Goal: Task Accomplishment & Management: Manage account settings

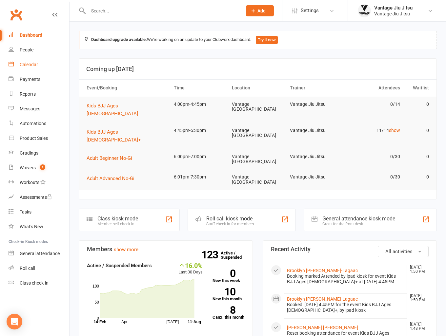
click at [31, 63] on div "Calendar" at bounding box center [29, 64] width 18 height 5
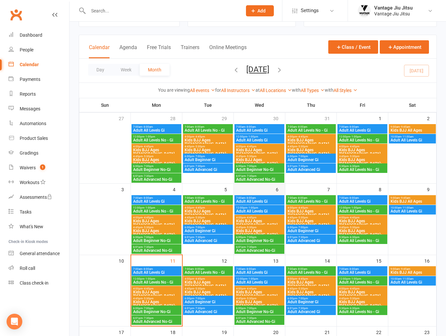
scroll to position [131, 0]
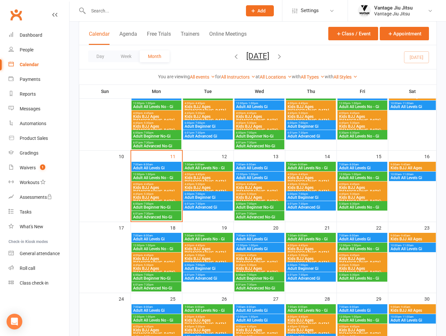
click at [149, 196] on span "Kids BJJ Ages [DEMOGRAPHIC_DATA]+" at bounding box center [156, 200] width 47 height 8
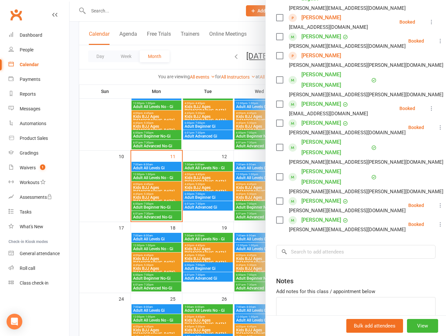
scroll to position [141, 0]
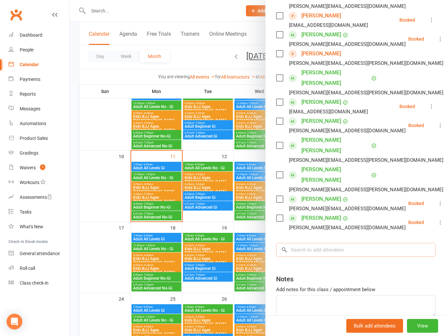
click at [334, 243] on input "search" at bounding box center [355, 250] width 159 height 14
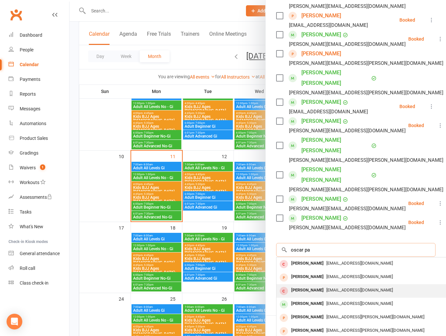
type input "oscar pa"
click at [332, 288] on span "Biancabatalha@ymail.com" at bounding box center [359, 290] width 67 height 5
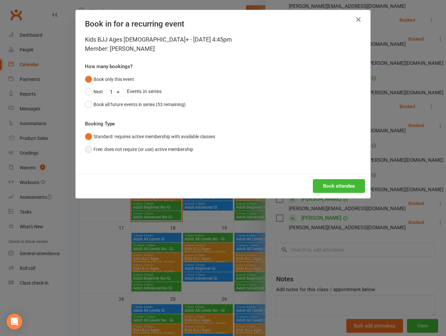
click at [85, 150] on button "Free: does not require (or use) active membership" at bounding box center [139, 149] width 108 height 12
click at [326, 184] on button "Book attendee" at bounding box center [339, 186] width 52 height 14
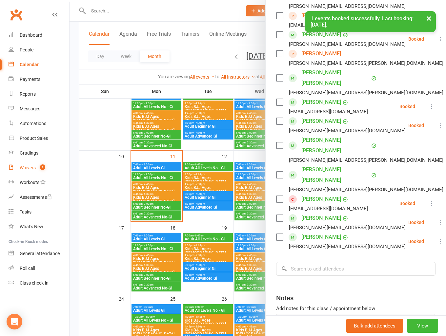
click at [25, 169] on div "Waivers" at bounding box center [28, 167] width 16 height 5
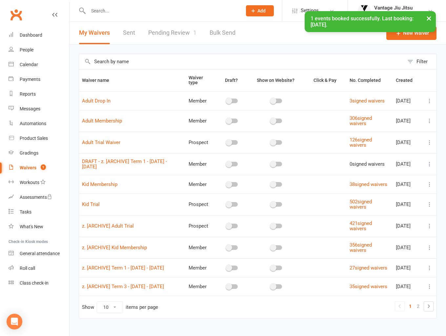
click at [165, 11] on div "× 1 events booked successfully. Last booking: Aug 11, 2025." at bounding box center [218, 11] width 437 height 0
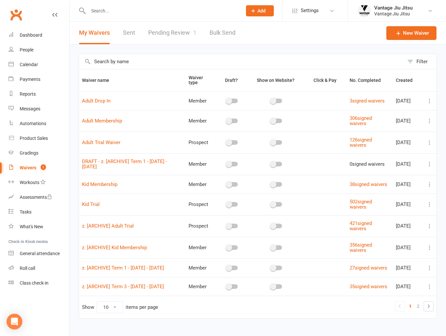
click at [163, 33] on link "Pending Review 1" at bounding box center [172, 33] width 48 height 23
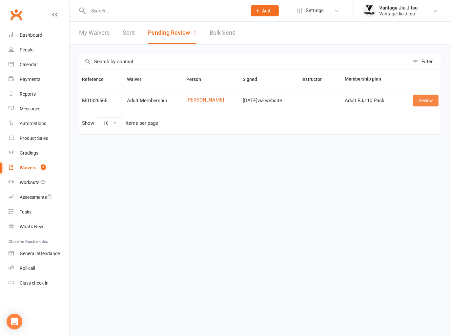
click at [424, 99] on link "Review" at bounding box center [426, 101] width 26 height 12
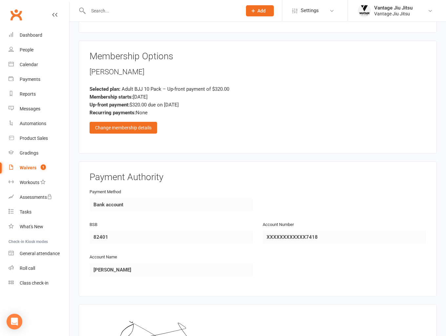
scroll to position [638, 0]
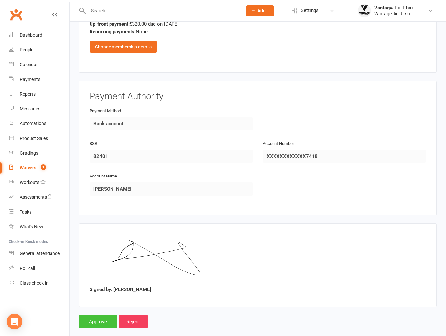
click at [92, 315] on input "Approve" at bounding box center [98, 322] width 38 height 14
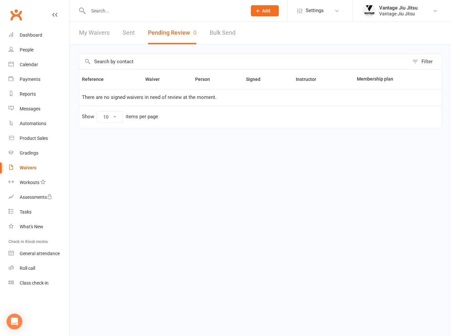
click at [14, 15] on link "Clubworx" at bounding box center [16, 15] width 16 height 16
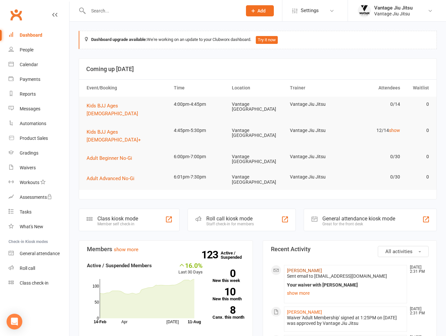
click at [298, 265] on li "Luca Tarchi Aug 11, 2:31 PM Sent email to lucatarchi@yahoo.com.au Your waiver w…" at bounding box center [345, 284] width 123 height 38
click at [299, 268] on link "[PERSON_NAME]" at bounding box center [304, 270] width 35 height 5
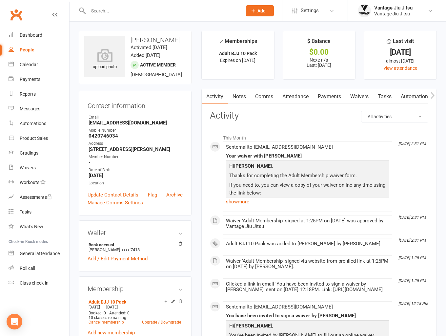
click at [262, 98] on link "Comms" at bounding box center [263, 96] width 27 height 15
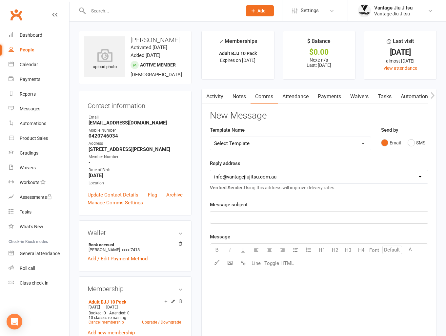
click at [269, 147] on select "Select Template [Email] Adult 14 day follow up [Email] Adult 7 day follow up [E…" at bounding box center [290, 143] width 161 height 13
select select "15"
click at [210, 137] on select "Select Template [Email] Adult 14 day follow up [Email] Adult 7 day follow up [E…" at bounding box center [290, 143] width 161 height 13
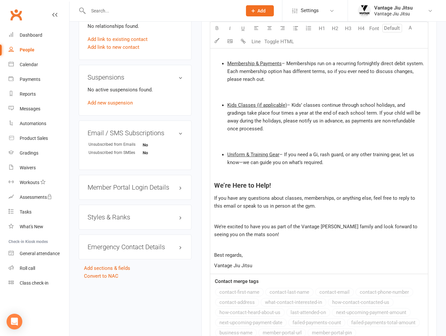
scroll to position [458, 0]
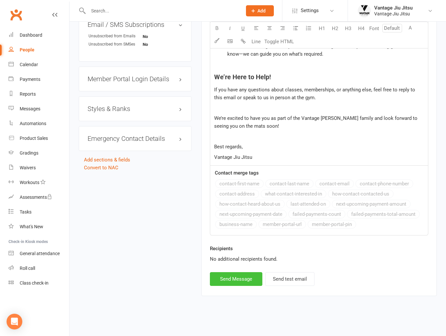
click at [244, 276] on button "Send Message" at bounding box center [236, 279] width 52 height 14
select select
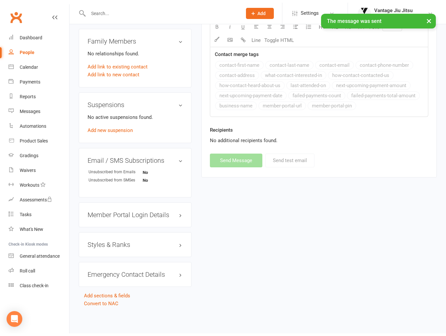
scroll to position [333, 0]
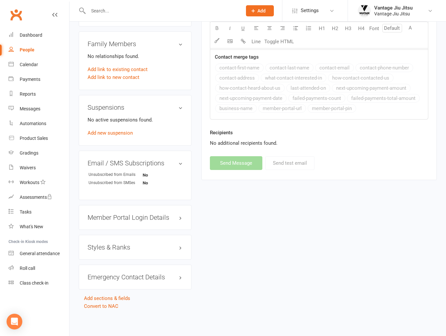
click at [16, 16] on link "Clubworx" at bounding box center [16, 15] width 16 height 16
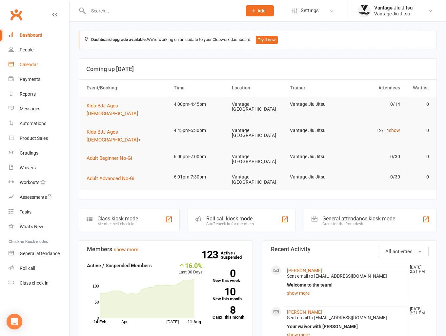
click at [26, 63] on div "Calendar" at bounding box center [29, 64] width 18 height 5
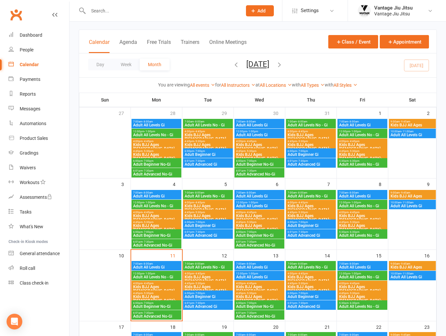
scroll to position [197, 0]
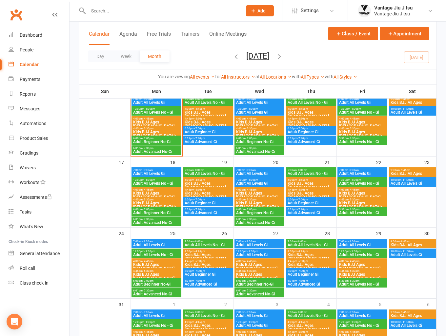
click at [163, 130] on span "Kids BJJ Ages [DEMOGRAPHIC_DATA]+" at bounding box center [156, 134] width 47 height 8
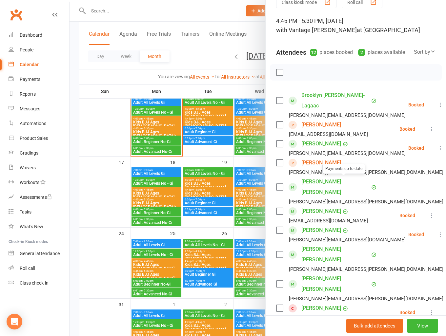
scroll to position [33, 0]
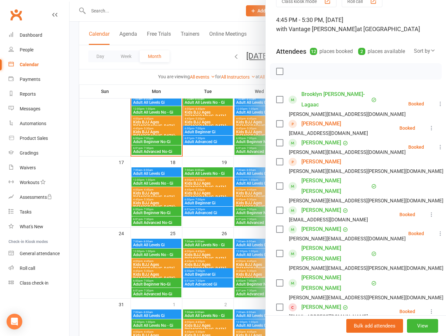
click at [411, 277] on link "Remove" at bounding box center [446, 283] width 70 height 13
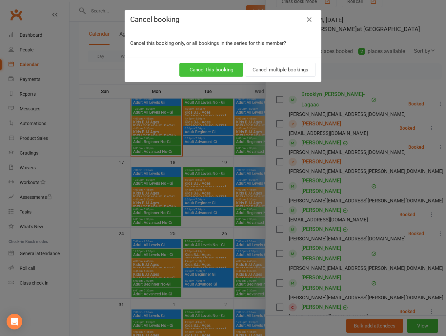
click at [225, 69] on button "Cancel this booking" at bounding box center [211, 70] width 64 height 14
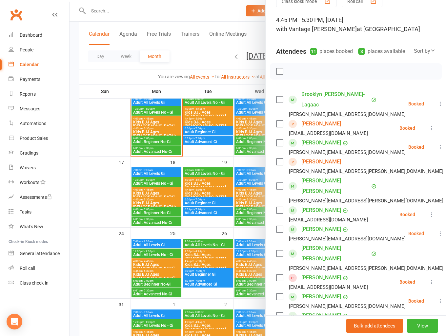
click at [411, 277] on link "Remove" at bounding box center [446, 283] width 70 height 13
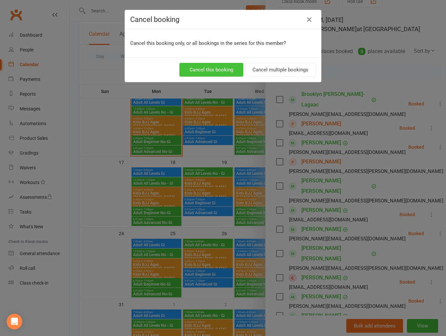
click at [217, 71] on button "Cancel this booking" at bounding box center [211, 70] width 64 height 14
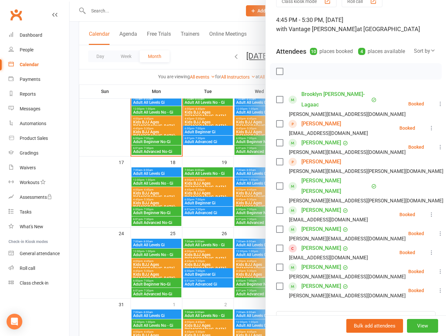
click at [36, 65] on div "Calendar" at bounding box center [29, 64] width 19 height 5
click at [94, 169] on div at bounding box center [257, 168] width 376 height 336
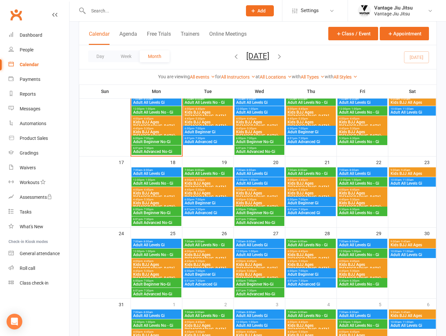
click at [363, 130] on span "Kids BJJ Ages [DEMOGRAPHIC_DATA]+" at bounding box center [362, 134] width 47 height 8
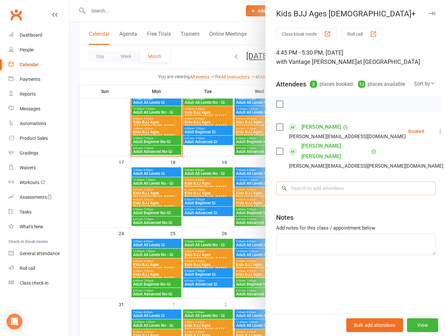
click at [344, 182] on input "search" at bounding box center [355, 189] width 159 height 14
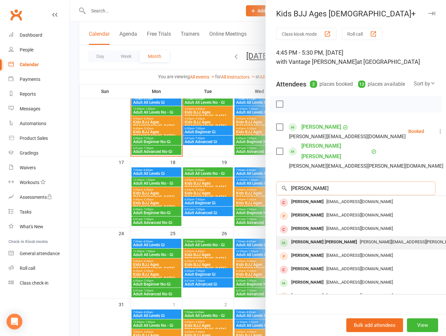
type input "charlie m"
click at [325, 238] on div "[PERSON_NAME] [PERSON_NAME]" at bounding box center [323, 243] width 71 height 10
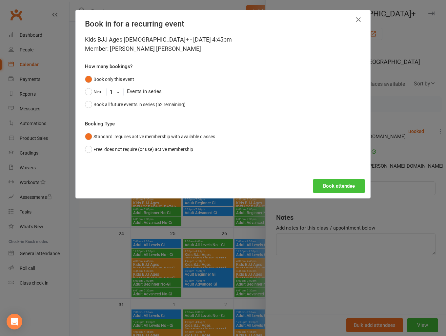
click at [337, 185] on button "Book attendee" at bounding box center [339, 186] width 52 height 14
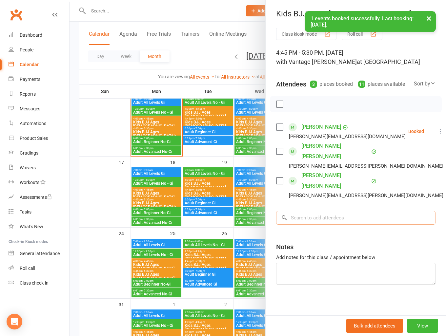
click at [338, 211] on input "search" at bounding box center [355, 218] width 159 height 14
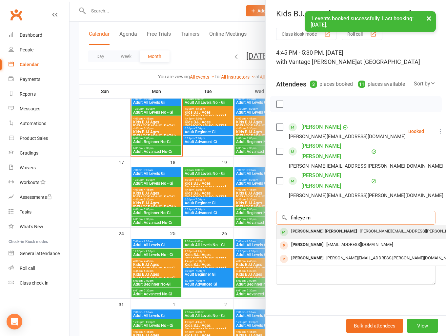
type input "finleye m"
click at [341, 227] on div "kim.matthews@gmail.com" at bounding box center [374, 232] width 191 height 10
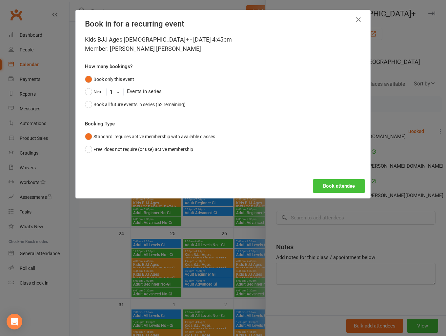
click at [341, 187] on button "Book attendee" at bounding box center [339, 186] width 52 height 14
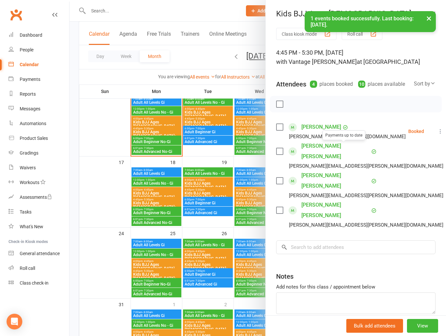
click at [336, 170] on link "[PERSON_NAME] [PERSON_NAME]" at bounding box center [335, 180] width 68 height 21
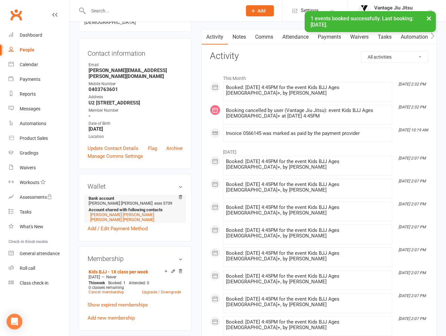
scroll to position [66, 0]
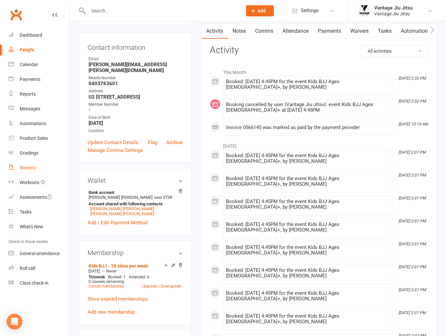
click at [30, 166] on div "Waivers" at bounding box center [28, 167] width 16 height 5
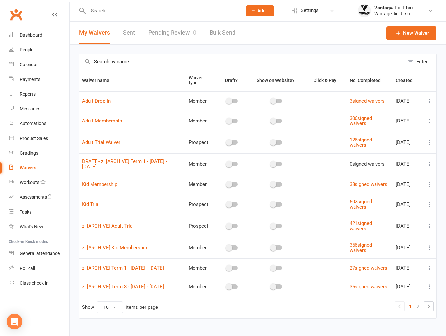
click at [430, 208] on icon at bounding box center [429, 204] width 7 height 7
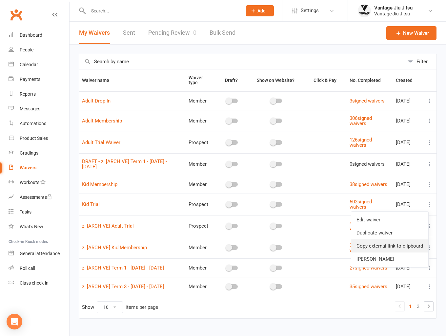
click at [387, 244] on link "Copy external link to clipboard" at bounding box center [389, 246] width 77 height 13
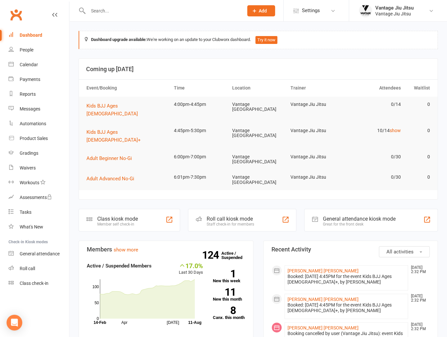
click at [137, 14] on input "text" at bounding box center [162, 10] width 153 height 9
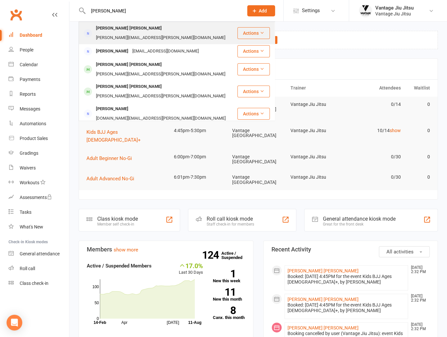
type input "kim mat"
click at [148, 33] on div "kim.matthews@gmail.com" at bounding box center [160, 38] width 133 height 10
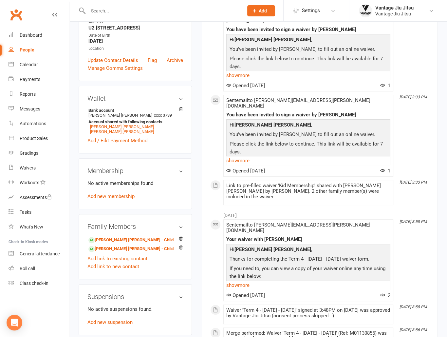
scroll to position [131, 0]
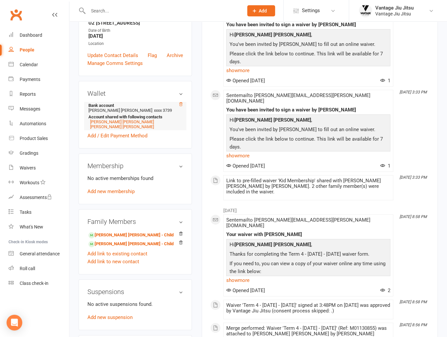
click at [181, 102] on icon at bounding box center [180, 104] width 3 height 4
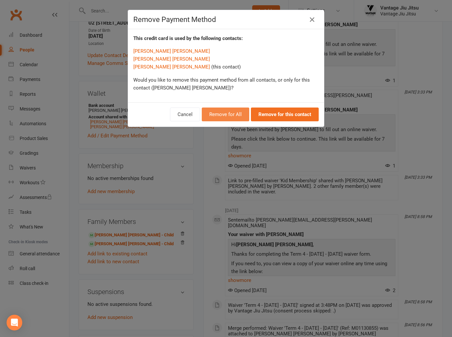
click at [229, 117] on button "Remove for All" at bounding box center [226, 115] width 48 height 14
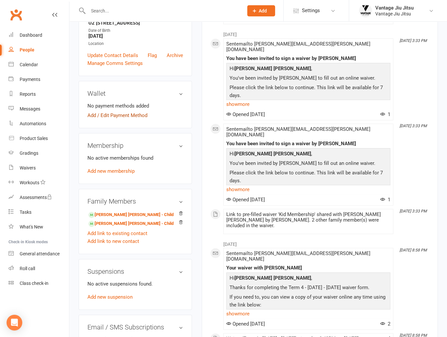
click at [135, 111] on link "Add / Edit Payment Method" at bounding box center [118, 115] width 60 height 8
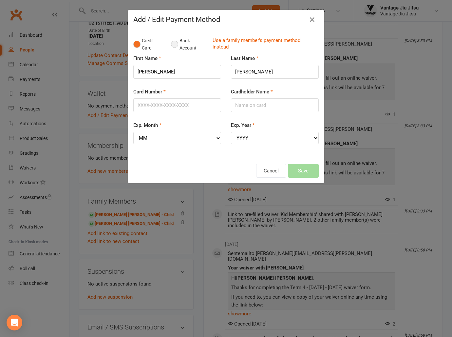
click at [172, 44] on button "Bank Account" at bounding box center [189, 44] width 36 height 20
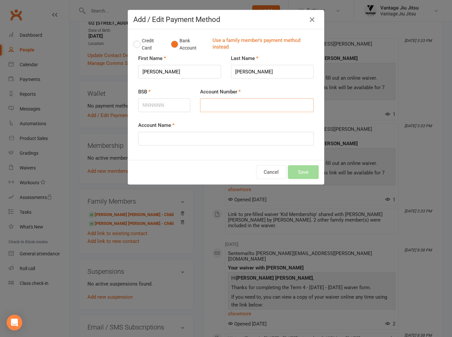
click at [221, 104] on input "Account Number" at bounding box center [257, 105] width 114 height 14
type input "[PERSON_NAME] [PERSON_NAME]"
click at [162, 103] on input "BSB" at bounding box center [164, 105] width 52 height 14
type input "923100"
drag, startPoint x: 213, startPoint y: 108, endPoint x: 181, endPoint y: 108, distance: 32.5
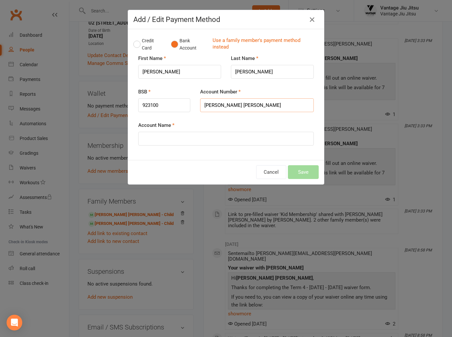
click at [181, 54] on div "BSB 923100 Account Number Kim Matthews Stuart" at bounding box center [226, 54] width 186 height 0
click at [155, 139] on input "Account Name" at bounding box center [226, 139] width 176 height 14
paste input "[PERSON_NAME] [PERSON_NAME]"
type input "[PERSON_NAME] [PERSON_NAME]"
drag, startPoint x: 229, startPoint y: 106, endPoint x: 178, endPoint y: 112, distance: 50.9
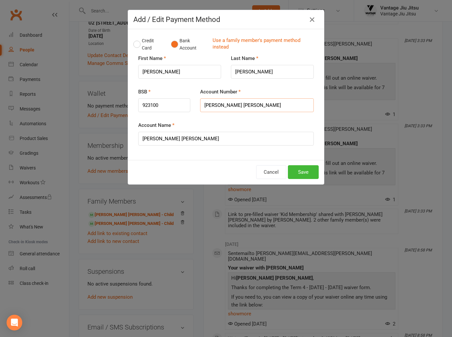
click at [178, 54] on div "BSB 923100 Account Number Kim Matthews Stuart" at bounding box center [226, 54] width 186 height 0
click at [224, 108] on input "39255" at bounding box center [257, 105] width 114 height 14
type input "39255933"
click at [307, 169] on button "Save" at bounding box center [303, 172] width 31 height 14
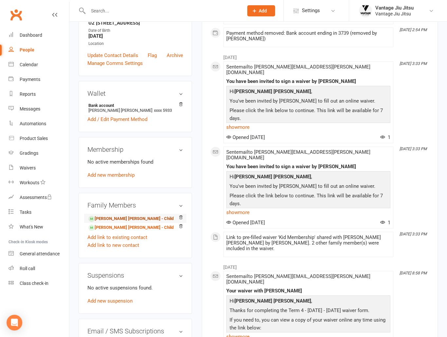
click at [132, 215] on link "Charlie Matthews Stuart - Child" at bounding box center [131, 218] width 85 height 7
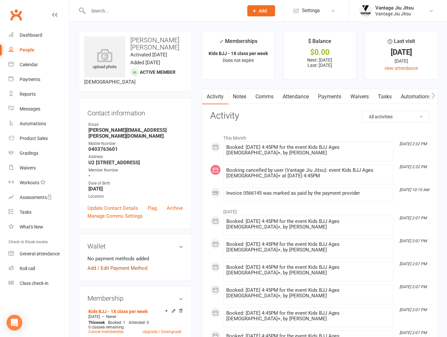
click at [121, 272] on link "Add / Edit Payment Method" at bounding box center [118, 268] width 60 height 8
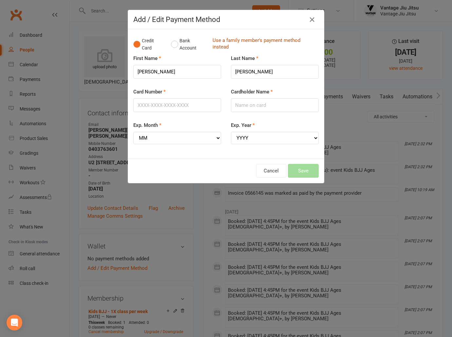
click at [242, 37] on link "Use a family member's payment method instead" at bounding box center [264, 44] width 103 height 15
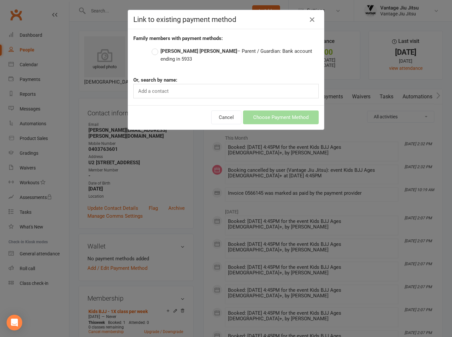
click at [152, 52] on label "Kim Matthews Stuart – Parent / Guardian: Bank account ending in 5933" at bounding box center [235, 55] width 167 height 16
click at [152, 47] on input "Kim Matthews Stuart – Parent / Guardian: Bank account ending in 5933" at bounding box center [154, 47] width 4 height 0
click at [266, 110] on button "Choose Payment Method" at bounding box center [281, 117] width 76 height 14
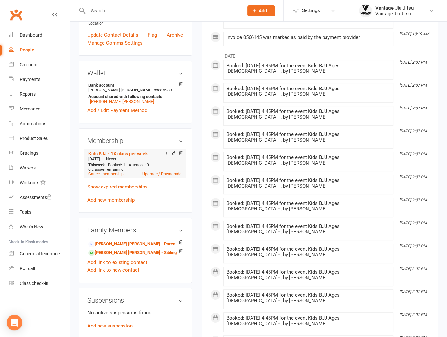
scroll to position [229, 0]
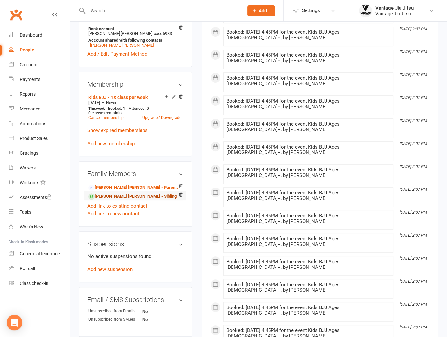
click at [103, 200] on link "Finley Matthews Stuart - Sibling" at bounding box center [133, 196] width 88 height 7
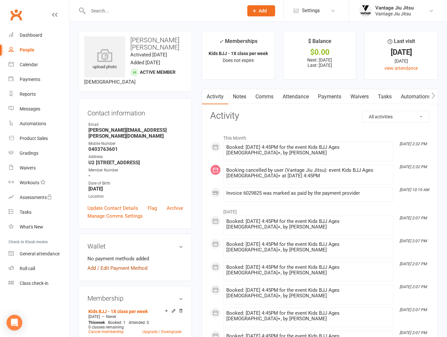
click at [106, 269] on link "Add / Edit Payment Method" at bounding box center [118, 268] width 60 height 8
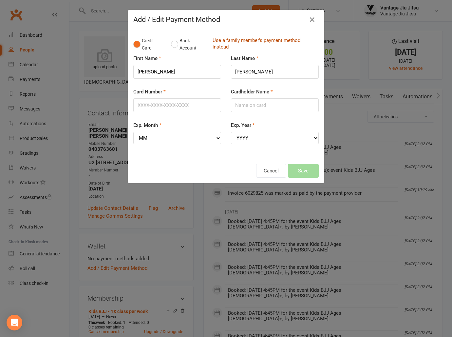
click at [271, 41] on link "Use a family member's payment method instead" at bounding box center [264, 44] width 103 height 15
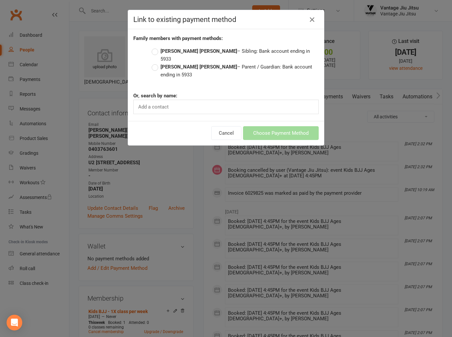
click at [152, 63] on label "Kim Matthews Stuart – Parent / Guardian: Bank account ending in 5933" at bounding box center [235, 71] width 167 height 16
click at [152, 63] on input "Kim Matthews Stuart – Parent / Guardian: Bank account ending in 5933" at bounding box center [154, 63] width 4 height 0
click at [266, 126] on button "Choose Payment Method" at bounding box center [281, 133] width 76 height 14
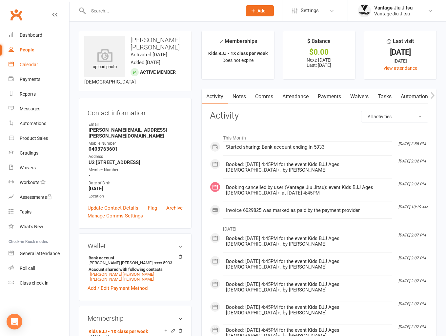
click at [31, 65] on div "Calendar" at bounding box center [29, 64] width 18 height 5
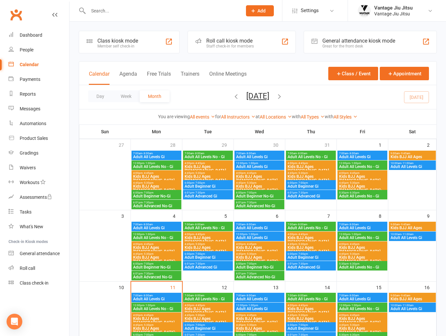
click at [357, 244] on span "- 4:45pm" at bounding box center [353, 244] width 11 height 3
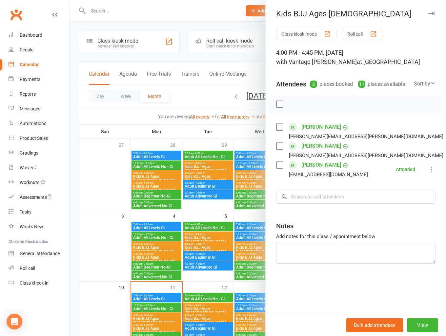
click at [276, 106] on label at bounding box center [279, 104] width 7 height 7
click at [276, 104] on label at bounding box center [279, 104] width 7 height 7
click at [189, 101] on div at bounding box center [257, 168] width 376 height 336
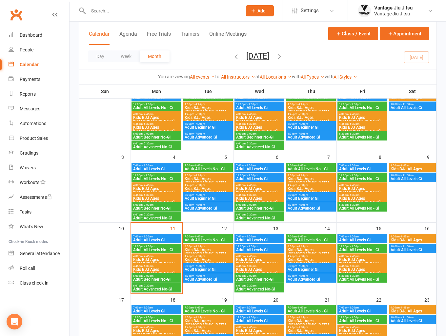
scroll to position [66, 0]
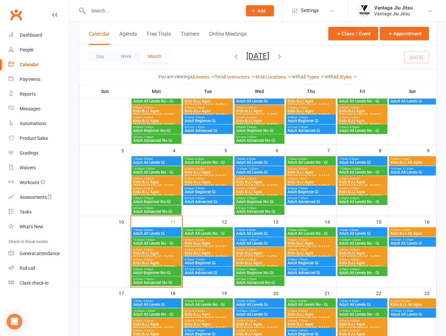
click at [353, 190] on span "Kids BJJ Ages [DEMOGRAPHIC_DATA]+" at bounding box center [362, 194] width 47 height 8
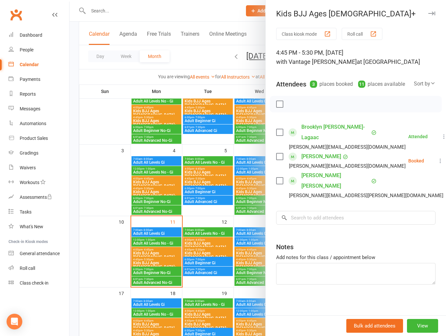
click at [92, 159] on div at bounding box center [257, 168] width 376 height 336
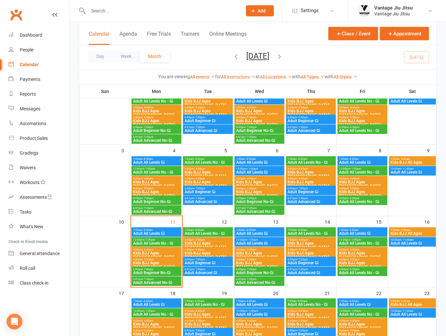
click at [162, 263] on span "Kids BJJ Ages [DEMOGRAPHIC_DATA]+" at bounding box center [156, 265] width 47 height 8
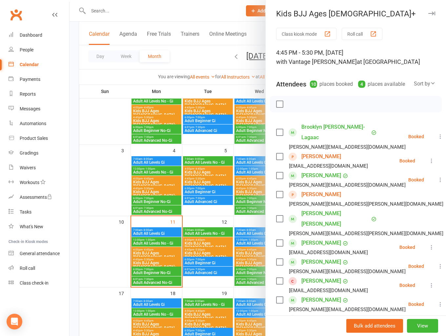
click at [11, 19] on link "Clubworx" at bounding box center [16, 15] width 16 height 16
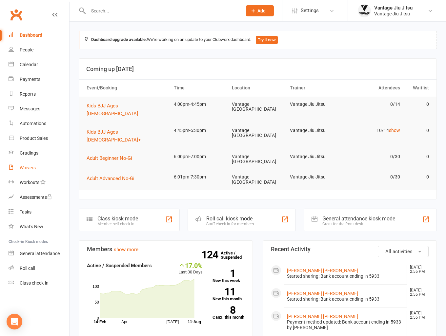
click at [31, 167] on div "Waivers" at bounding box center [28, 167] width 16 height 5
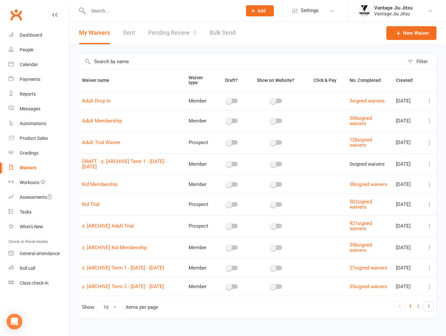
click at [176, 33] on link "Pending Review 0" at bounding box center [172, 33] width 48 height 23
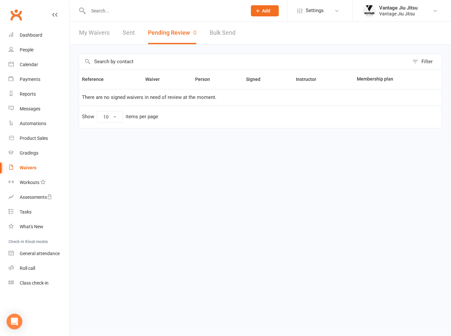
click at [94, 31] on link "My Waivers" at bounding box center [94, 33] width 30 height 23
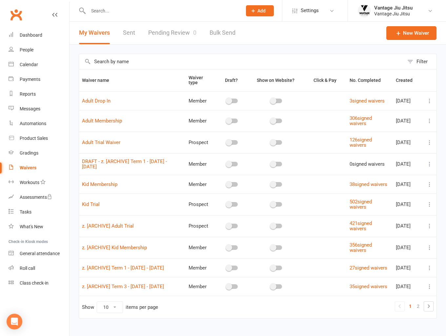
click at [17, 16] on link "Clubworx" at bounding box center [16, 15] width 16 height 16
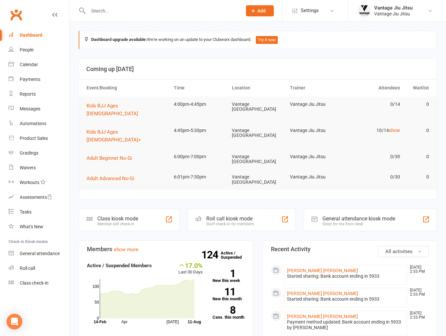
click at [12, 16] on link "Clubworx" at bounding box center [16, 15] width 16 height 16
click at [163, 9] on input "text" at bounding box center [161, 10] width 151 height 9
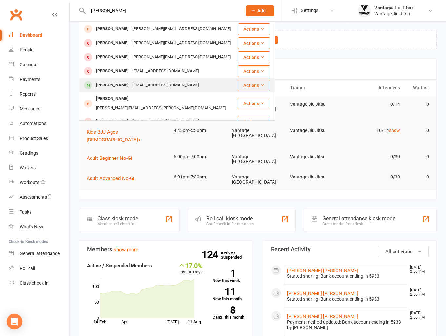
type input "[PERSON_NAME]"
click at [130, 87] on div "[EMAIL_ADDRESS][DOMAIN_NAME]" at bounding box center [165, 86] width 70 height 10
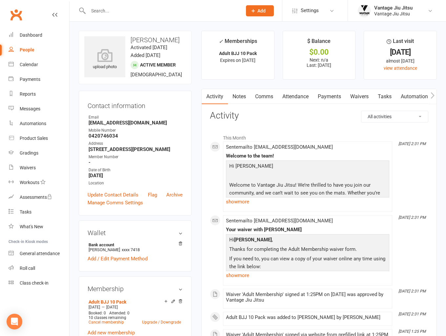
click at [327, 95] on link "Payments" at bounding box center [329, 96] width 32 height 15
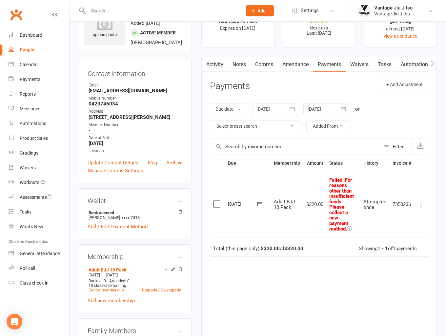
scroll to position [33, 0]
drag, startPoint x: 150, startPoint y: 100, endPoint x: 89, endPoint y: 97, distance: 61.7
click at [89, 93] on strong "[EMAIL_ADDRESS][DOMAIN_NAME]" at bounding box center [136, 90] width 94 height 6
copy strong "[EMAIL_ADDRESS][DOMAIN_NAME]"
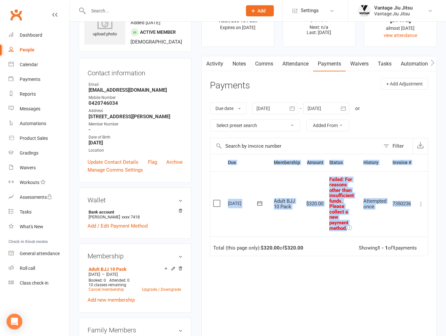
drag, startPoint x: 208, startPoint y: 169, endPoint x: 416, endPoint y: 208, distance: 211.7
click at [416, 208] on div "Activity Notes Comms Attendance Payments Waivers Tasks Automations Gradings / P…" at bounding box center [318, 203] width 235 height 295
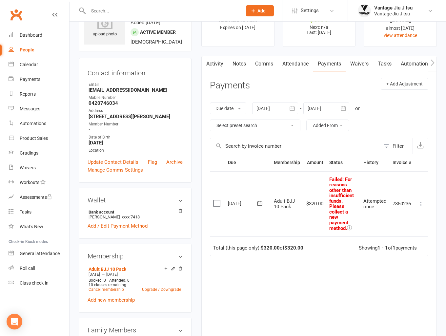
click at [421, 286] on div "Due Contact Membership Amount Status History Invoice # Select this [DATE] [PERS…" at bounding box center [319, 247] width 218 height 187
